Goal: Task Accomplishment & Management: Manage account settings

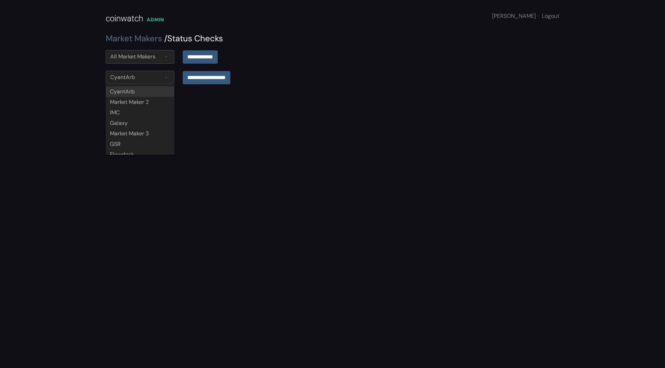
click at [162, 77] on div "CyantArb" at bounding box center [140, 78] width 69 height 14
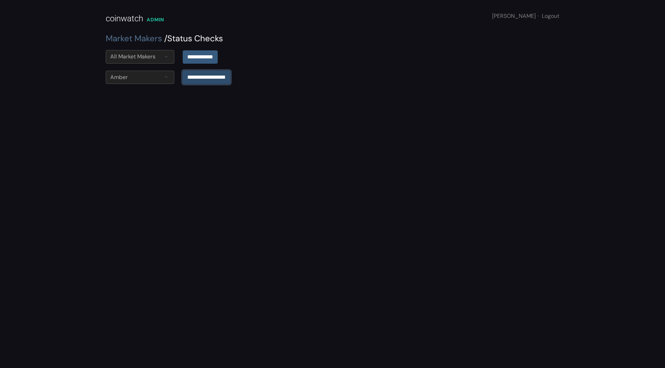
click at [197, 76] on input "**********" at bounding box center [207, 77] width 48 height 13
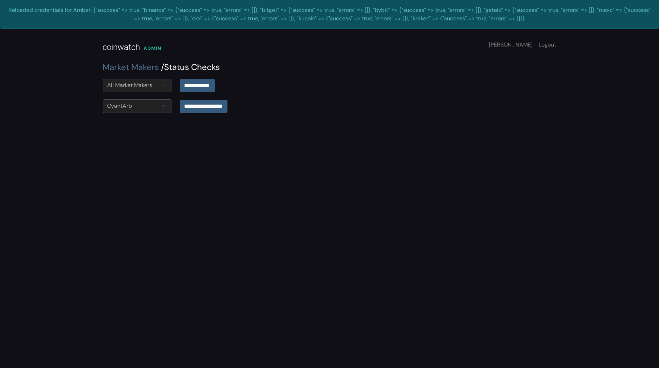
click at [126, 90] on div "All Market Makers" at bounding box center [137, 86] width 69 height 14
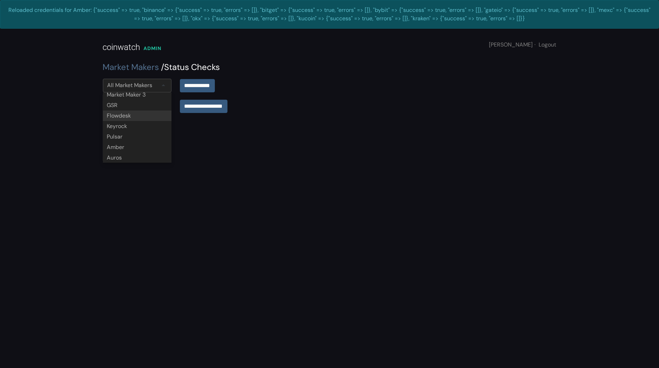
scroll to position [71, 0]
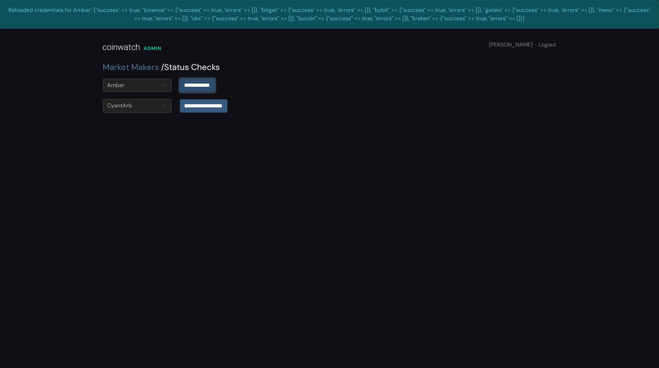
click at [191, 88] on input "**********" at bounding box center [197, 85] width 35 height 13
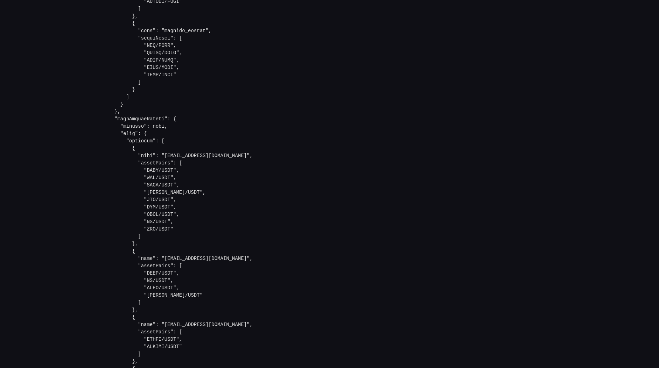
scroll to position [2019, 0]
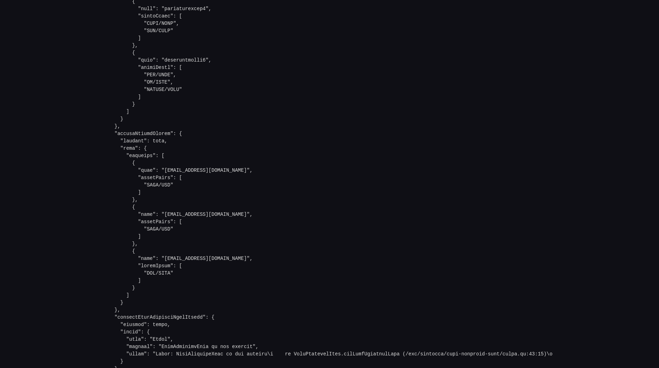
drag, startPoint x: 310, startPoint y: 165, endPoint x: 309, endPoint y: 161, distance: 3.6
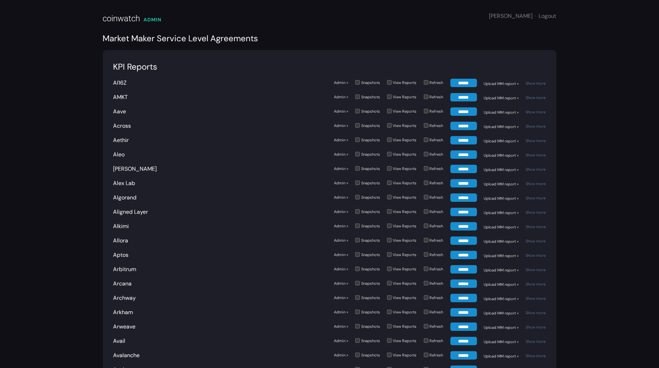
click at [224, 95] on div "AMKT" at bounding box center [220, 97] width 214 height 8
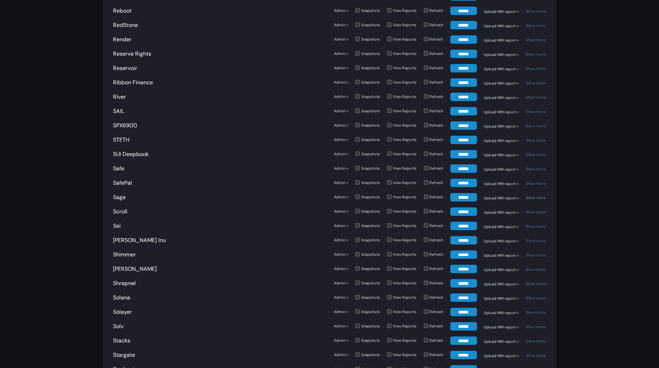
click at [530, 195] on link "Show more" at bounding box center [536, 197] width 20 height 5
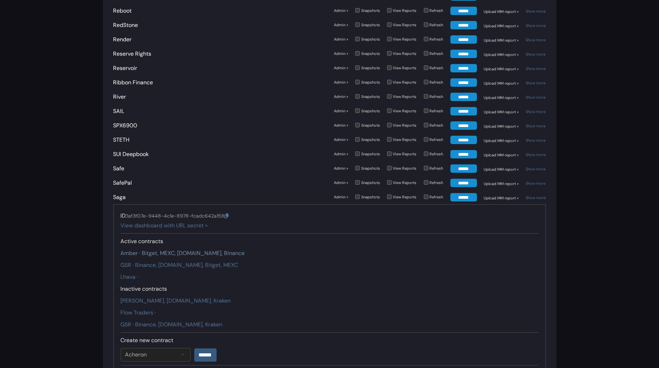
click at [198, 250] on link "Amber · Bitget, MEXC, Gate.io, Binance" at bounding box center [183, 253] width 124 height 7
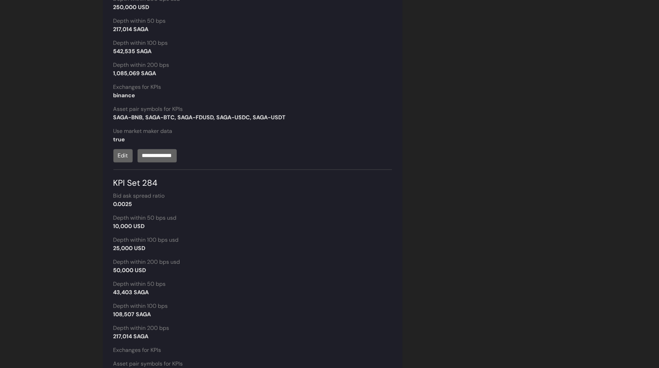
scroll to position [1159, 0]
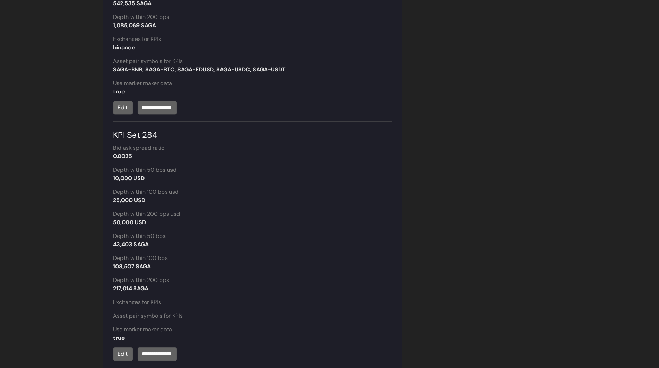
click at [121, 355] on link "Edit" at bounding box center [122, 354] width 19 height 13
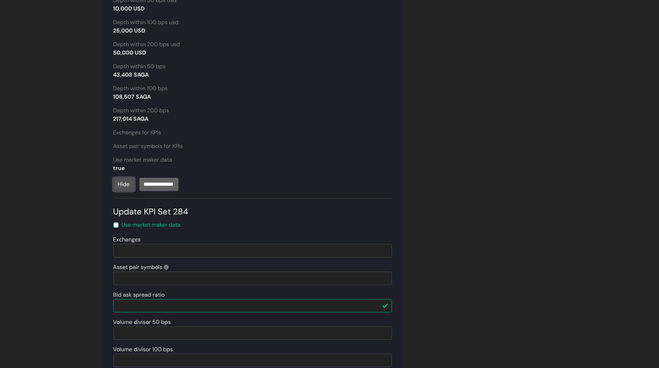
scroll to position [1494, 0]
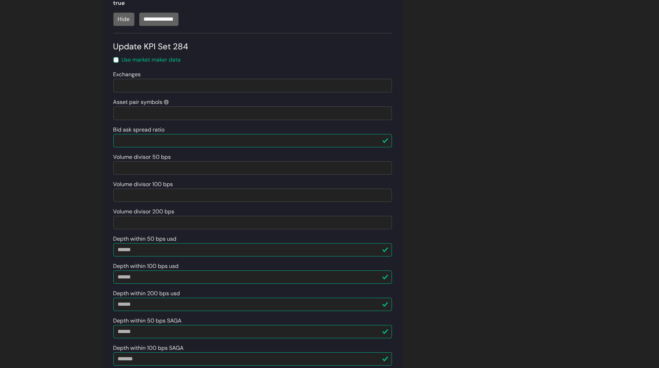
click at [162, 84] on div at bounding box center [252, 86] width 279 height 14
type input "***"
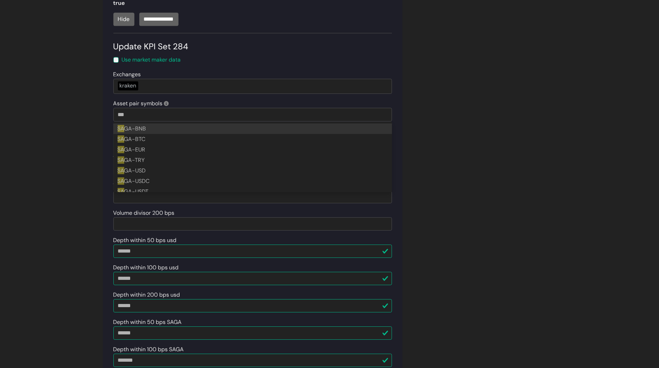
type input "****"
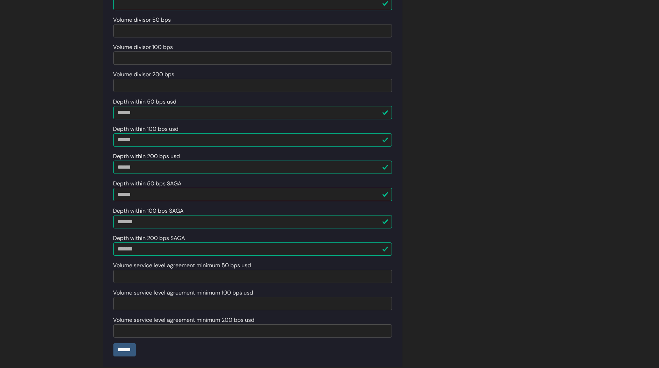
scroll to position [1645, 0]
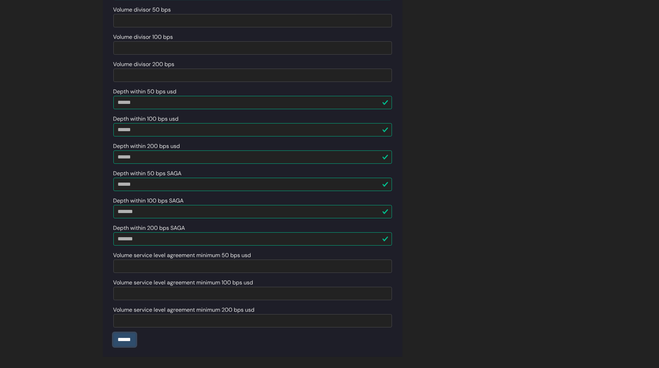
click at [135, 333] on input "******" at bounding box center [124, 339] width 22 height 13
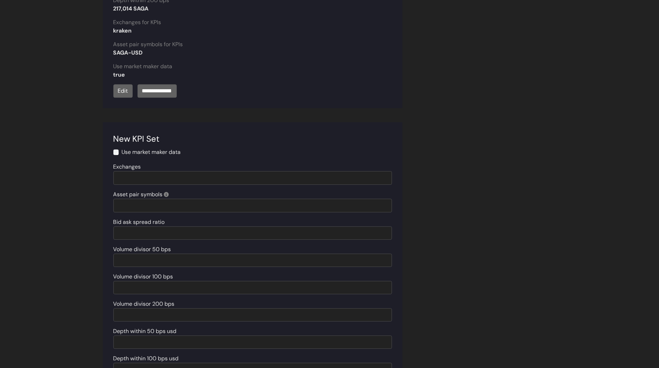
scroll to position [1298, 0]
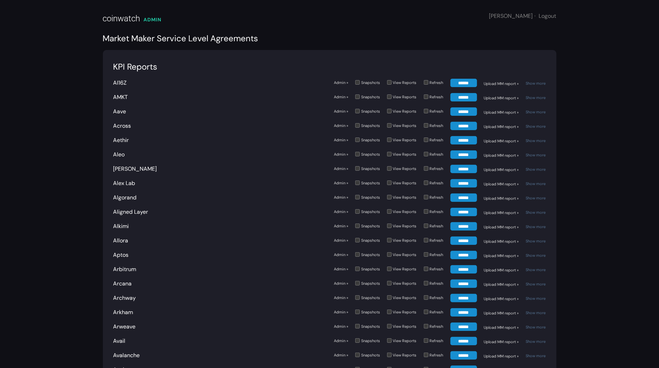
scroll to position [2025, 0]
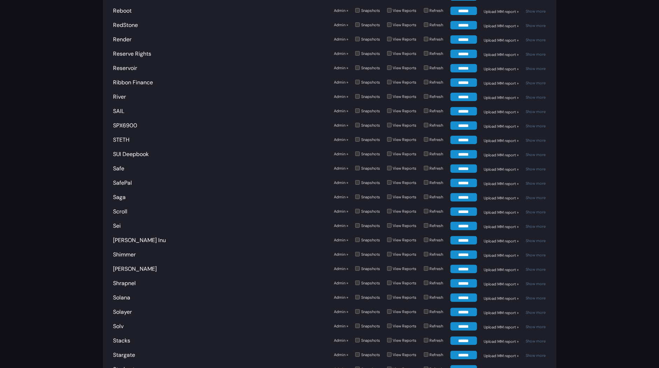
click at [534, 195] on div "Show more" at bounding box center [536, 198] width 20 height 6
click at [534, 195] on link "Show more" at bounding box center [536, 197] width 20 height 5
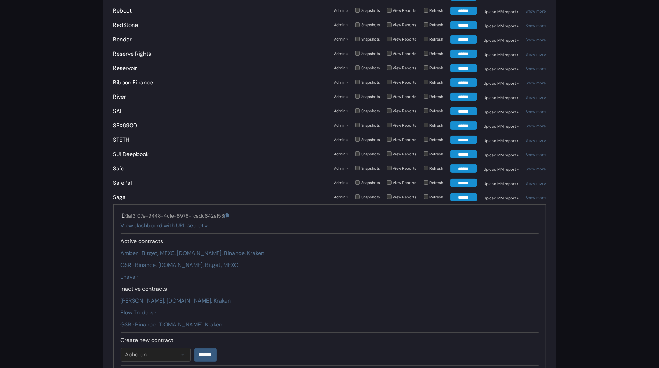
click at [338, 194] on link "Admin »" at bounding box center [341, 197] width 14 height 6
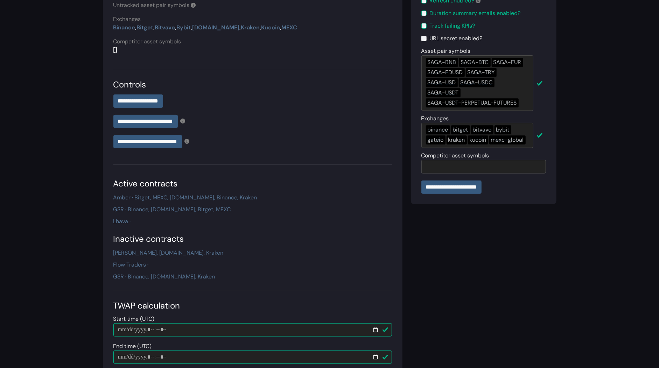
scroll to position [201, 0]
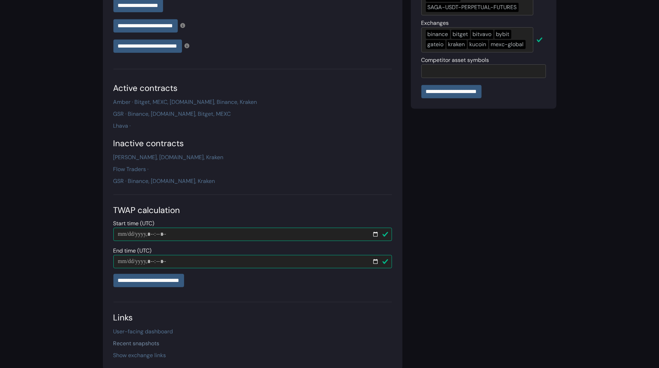
click at [137, 342] on link "Recent snapshots" at bounding box center [136, 343] width 46 height 7
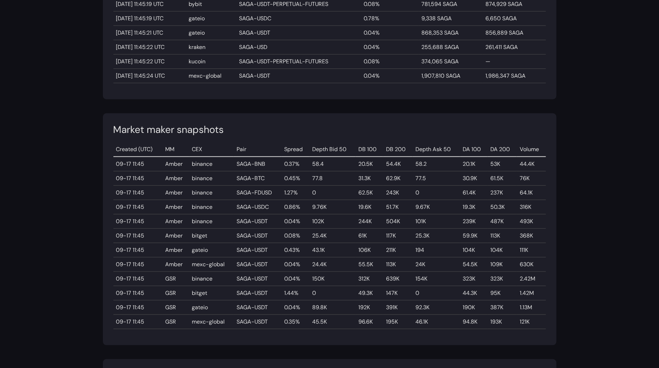
scroll to position [502, 0]
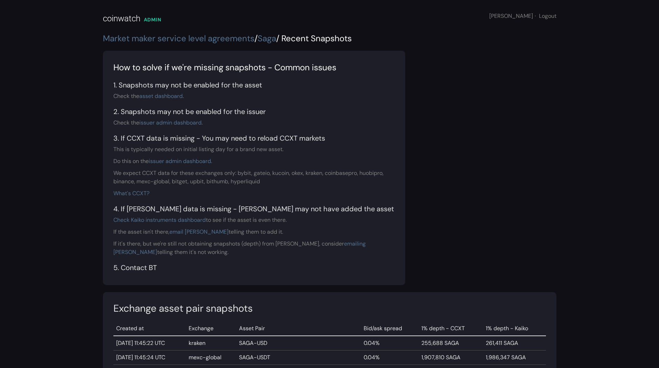
scroll to position [499, 0]
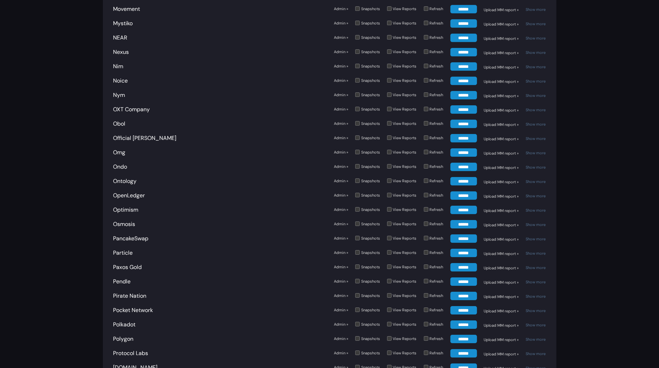
scroll to position [2110, 0]
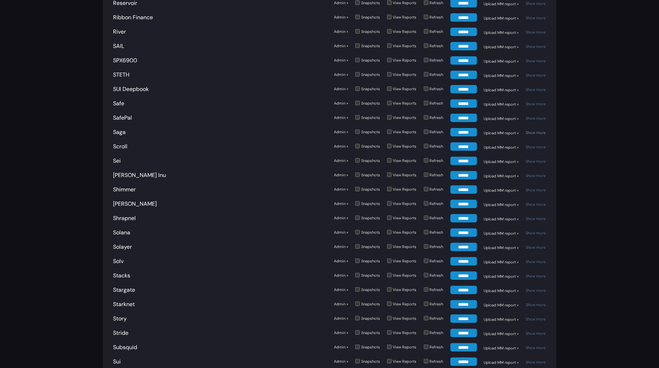
click at [535, 130] on link "Show more" at bounding box center [536, 132] width 20 height 5
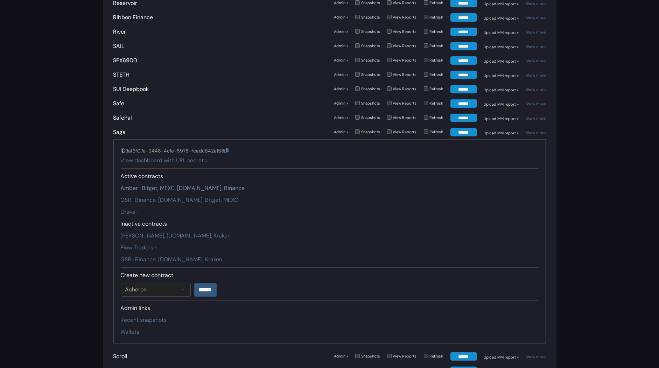
click at [205, 185] on link "Amber · Bitget, MEXC, Gate.io, Binance" at bounding box center [183, 188] width 124 height 7
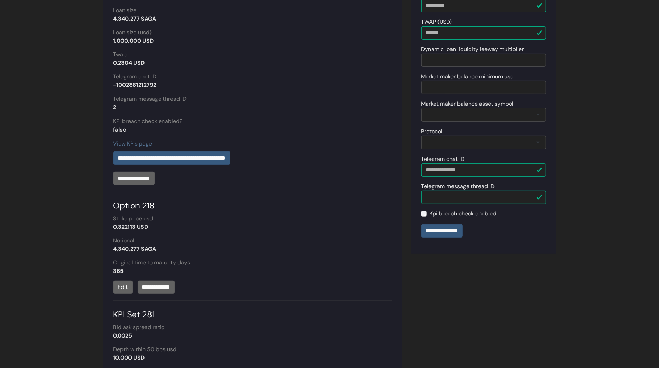
scroll to position [150, 0]
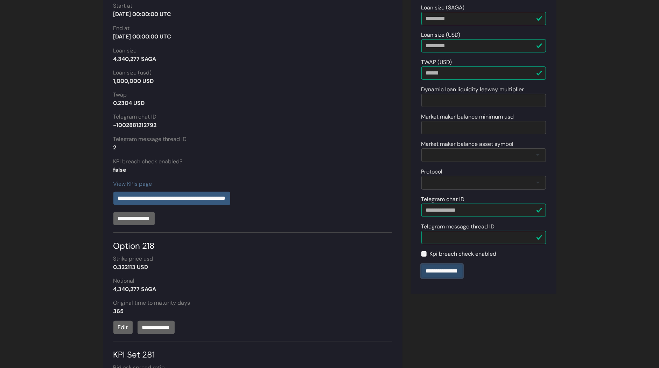
click at [433, 270] on input "**********" at bounding box center [442, 271] width 41 height 13
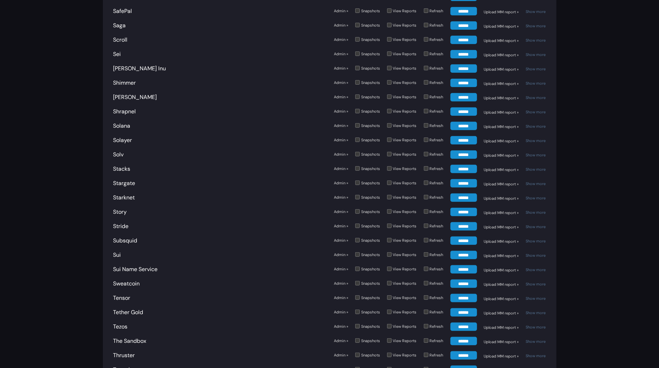
scroll to position [2173, 0]
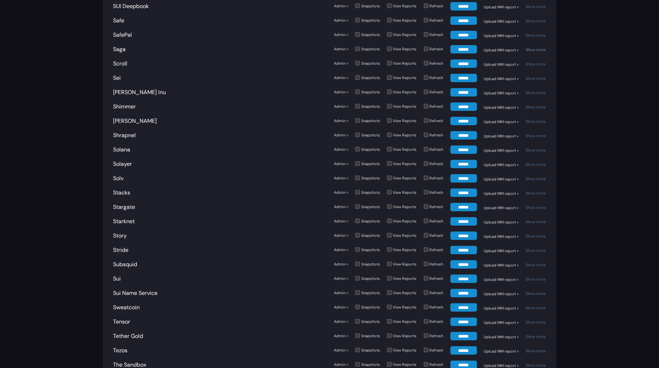
click at [536, 47] on link "Show more" at bounding box center [536, 49] width 20 height 5
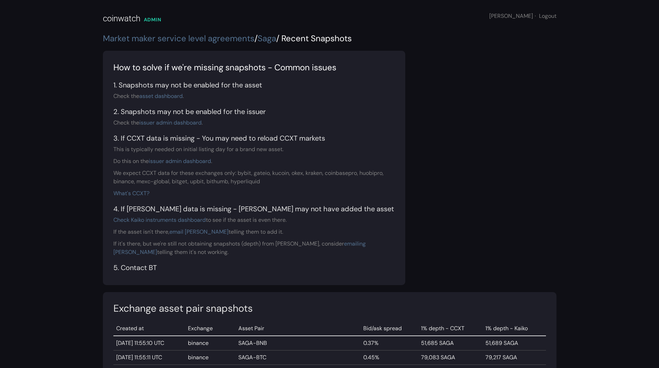
scroll to position [496, 0]
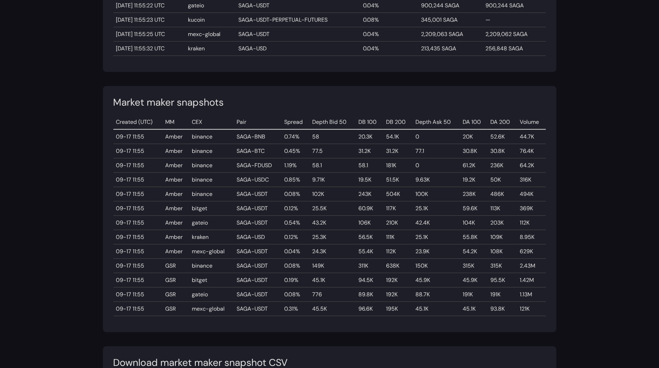
drag, startPoint x: 259, startPoint y: 236, endPoint x: 271, endPoint y: 236, distance: 12.6
click at [271, 236] on td "SAGA-USD" at bounding box center [258, 237] width 48 height 14
click at [272, 235] on td "SAGA-USD" at bounding box center [258, 237] width 48 height 14
